Goal: Transaction & Acquisition: Purchase product/service

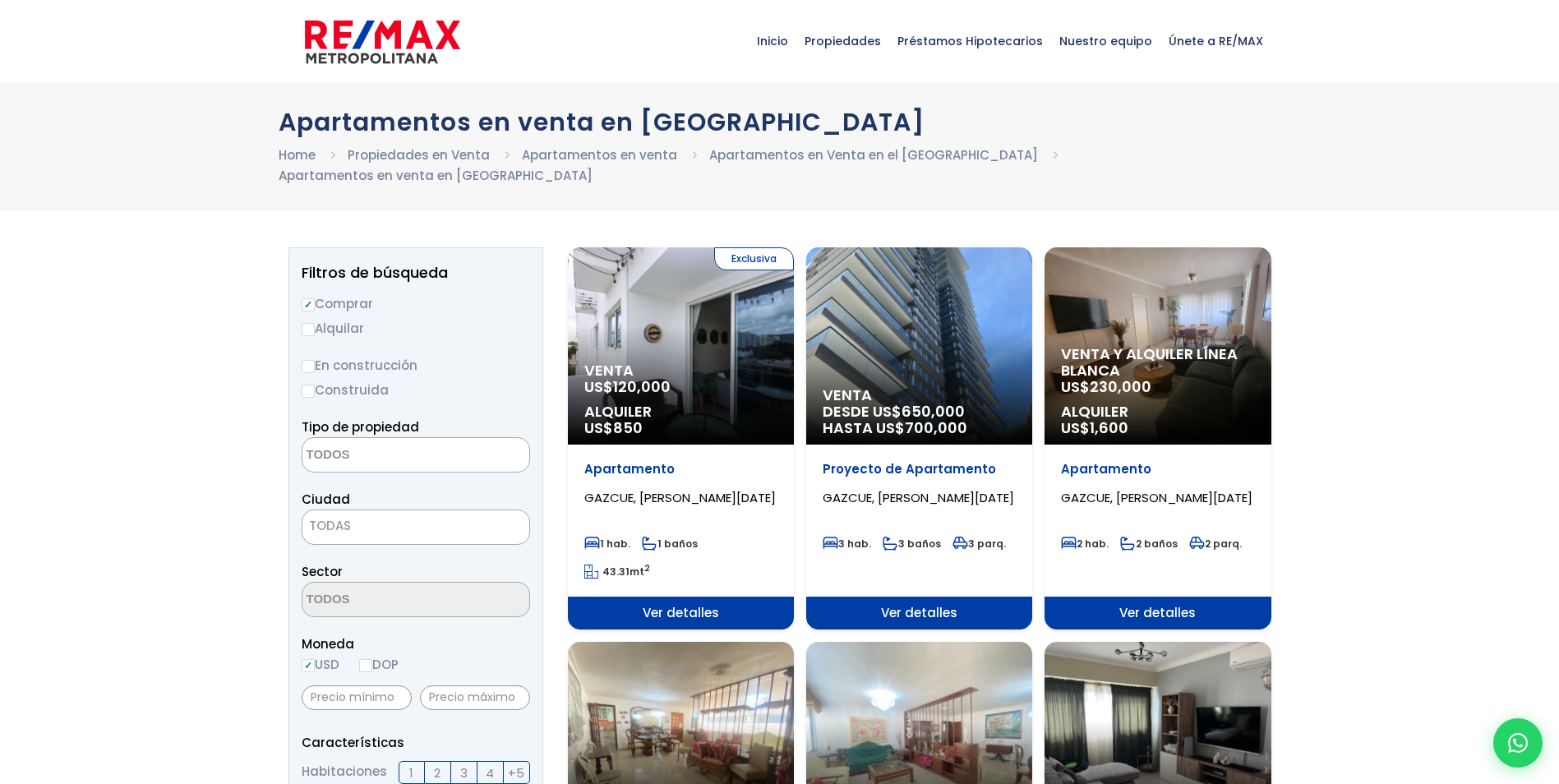
select select
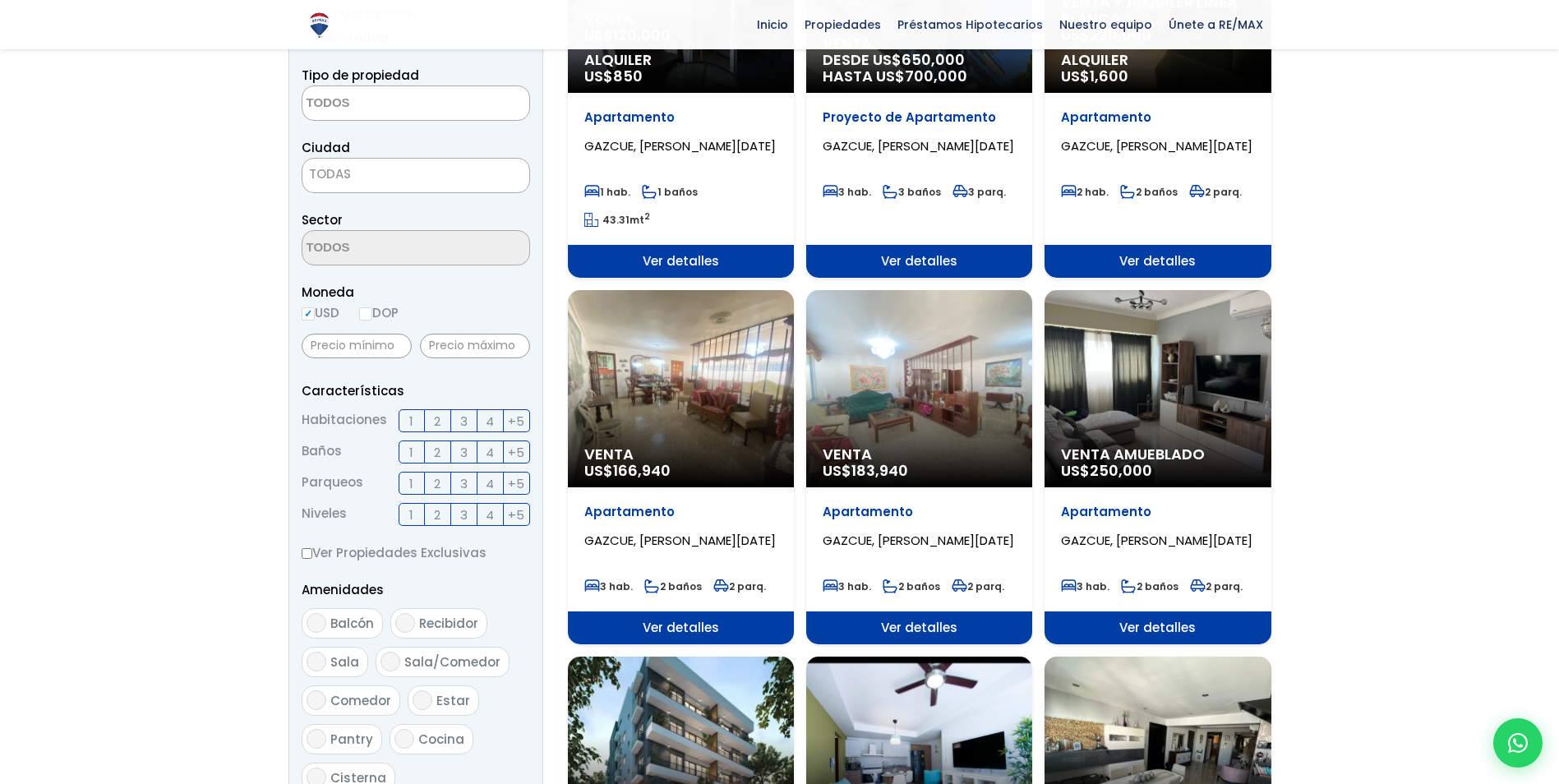
scroll to position [328, 0]
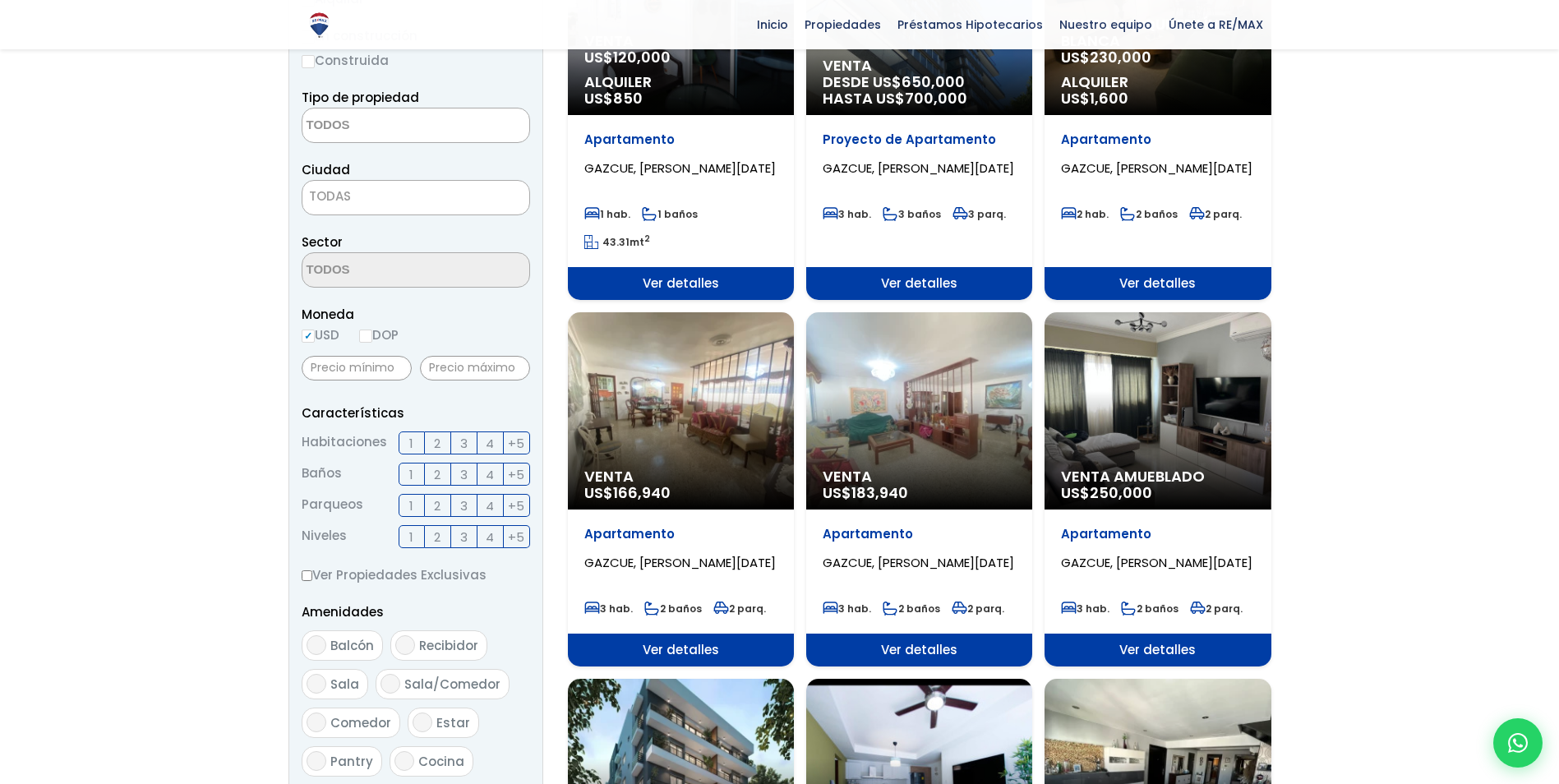
click at [931, 394] on div "Venta US$ 183,940" at bounding box center [919, 411] width 226 height 197
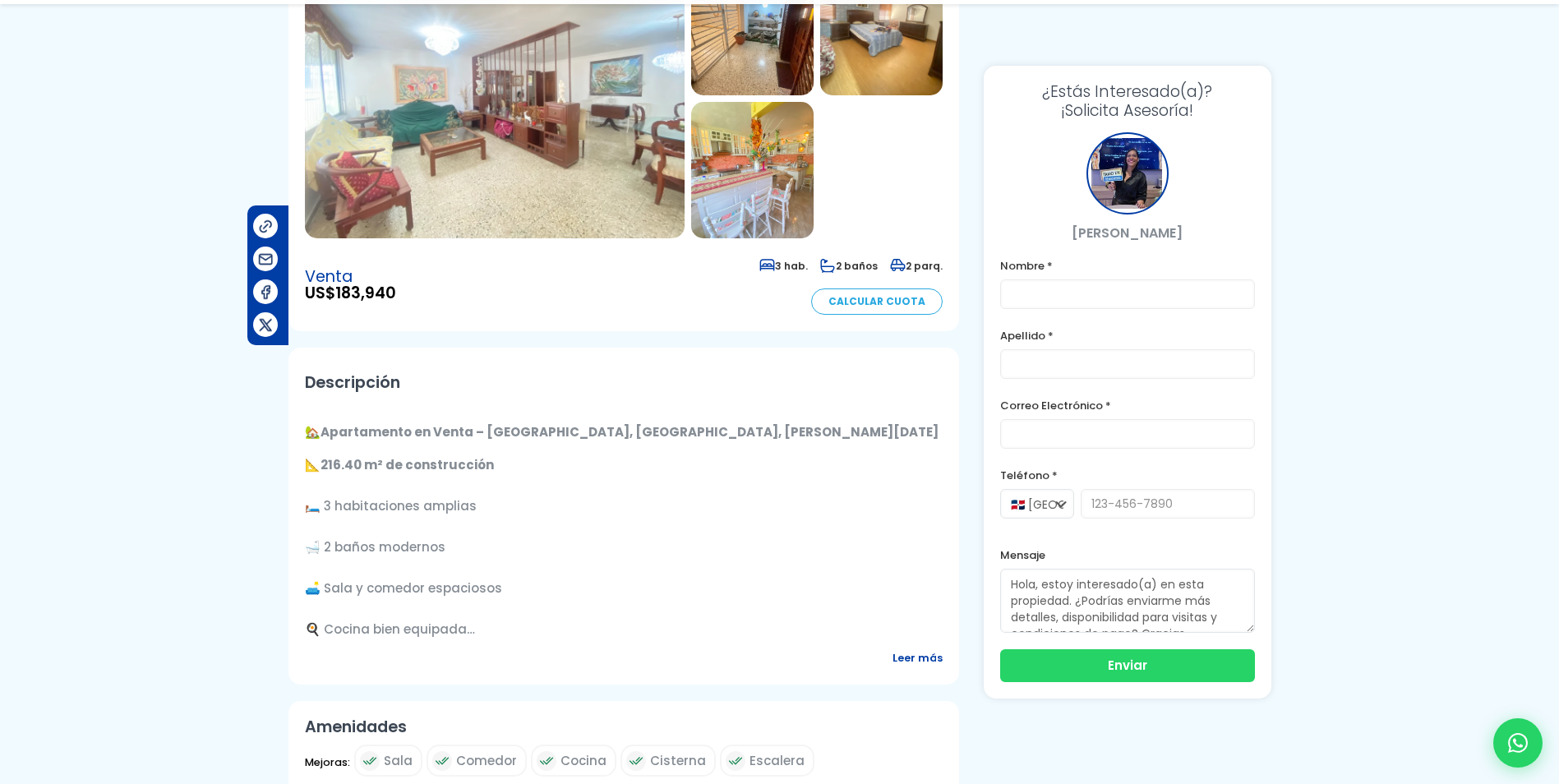
scroll to position [247, 0]
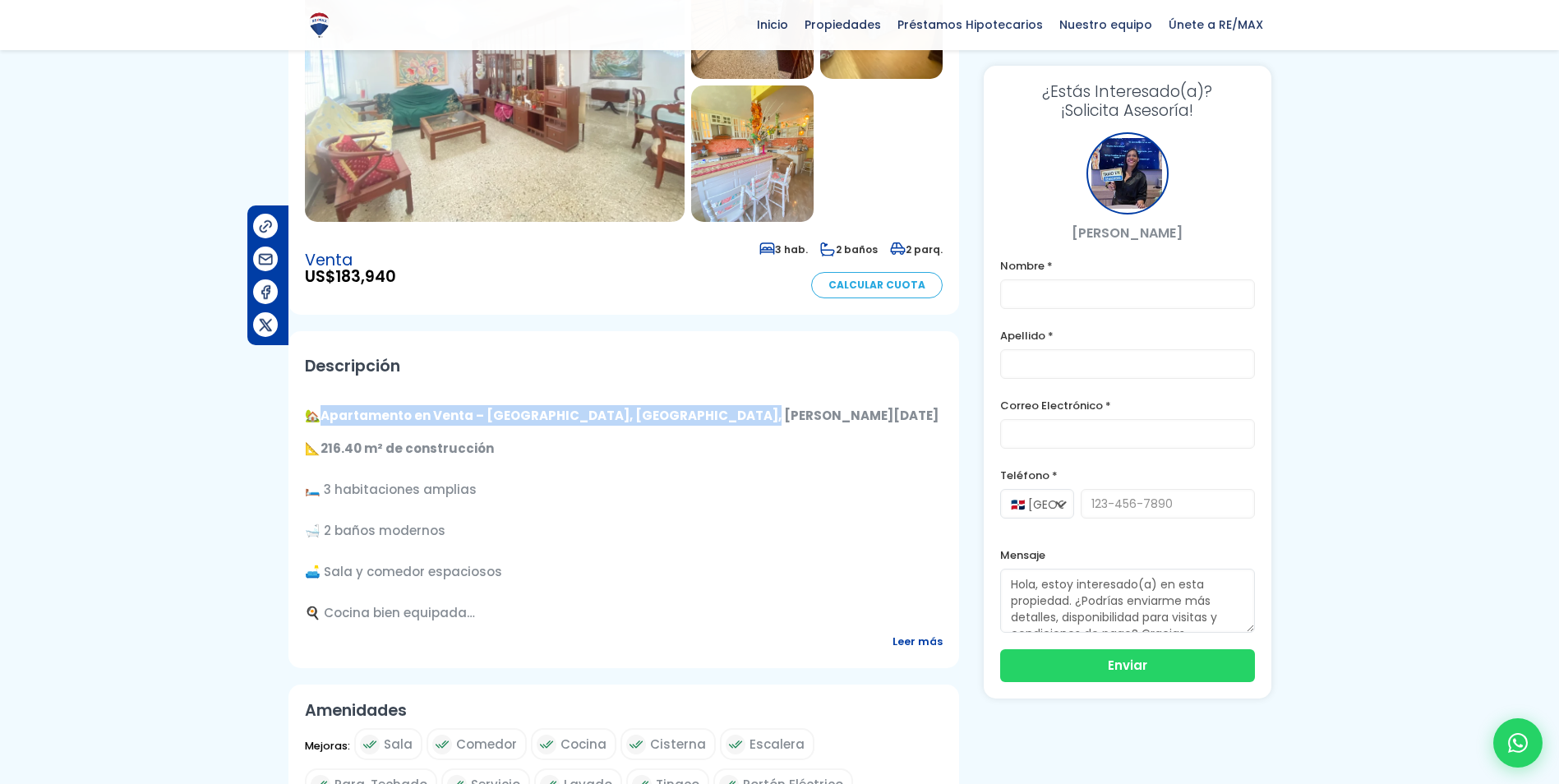
drag, startPoint x: 755, startPoint y: 416, endPoint x: 321, endPoint y: 417, distance: 434.0
click at [321, 417] on p "🏡 Apartamento en Venta – Edificio Varon, Gazcue, Santo Domingo" at bounding box center [623, 415] width 638 height 20
copy p "🏡 Apartamento en Venta – Edificio Varon, Gazcue, Santo Domingo"
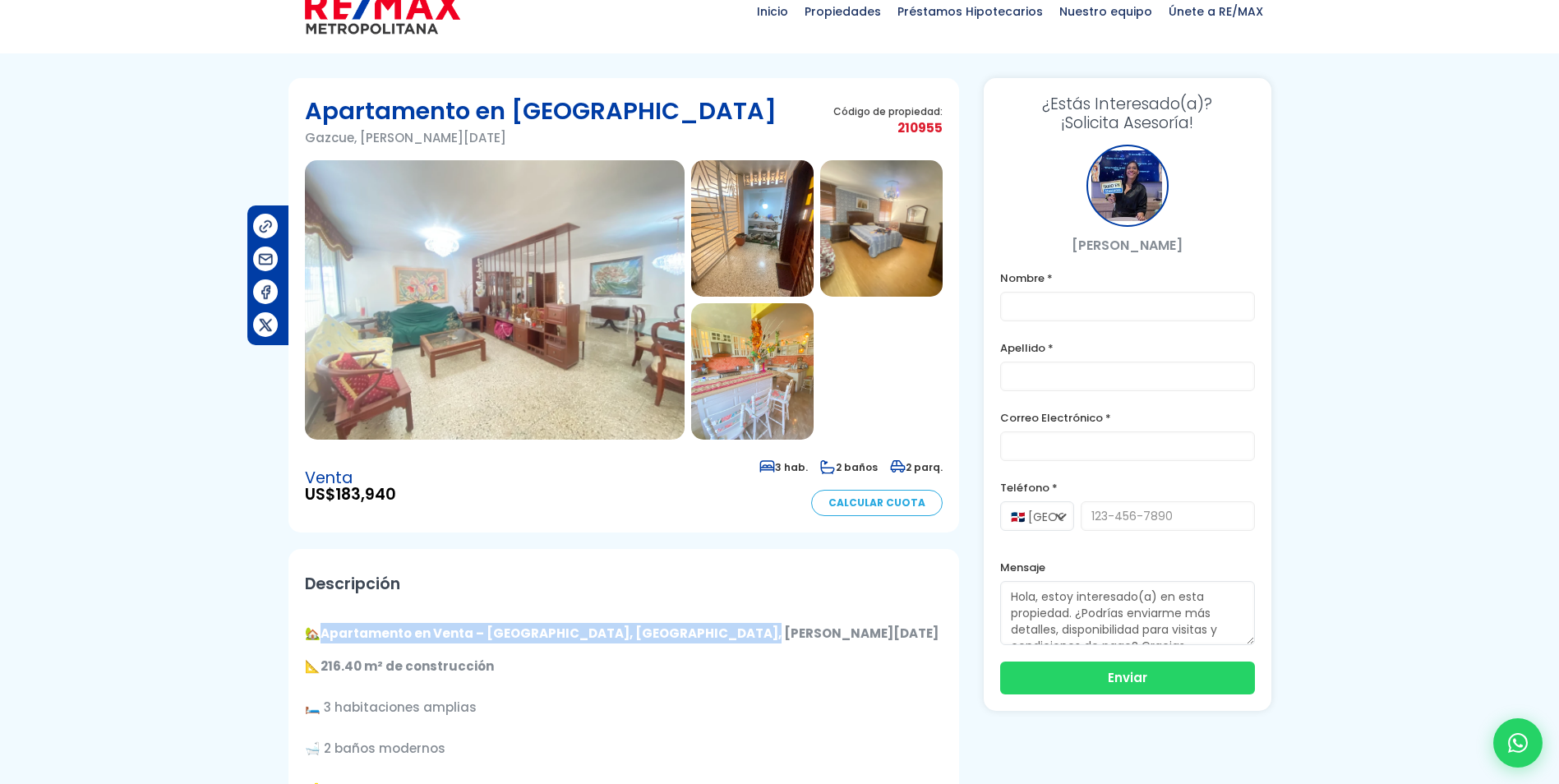
scroll to position [0, 0]
